Goal: Find specific page/section: Find specific page/section

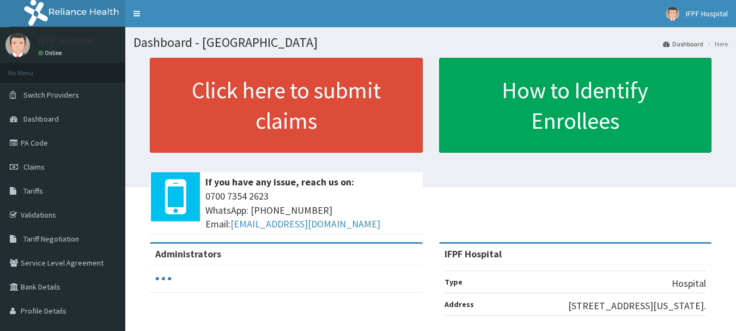
click at [38, 144] on link "PA Code" at bounding box center [62, 143] width 125 height 24
click at [49, 146] on link "PA Code" at bounding box center [62, 143] width 125 height 24
